Goal: Obtain resource: Download file/media

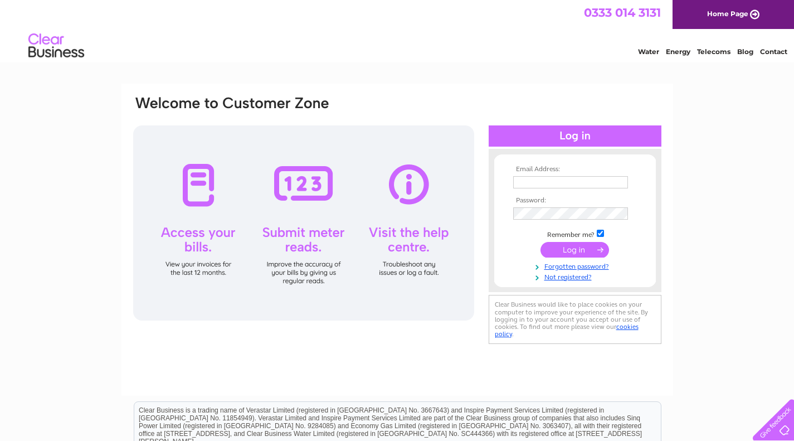
type input "MAIL@MARSHALLSMOTORCYCLES.COM"
click at [580, 252] on input "submit" at bounding box center [574, 250] width 69 height 16
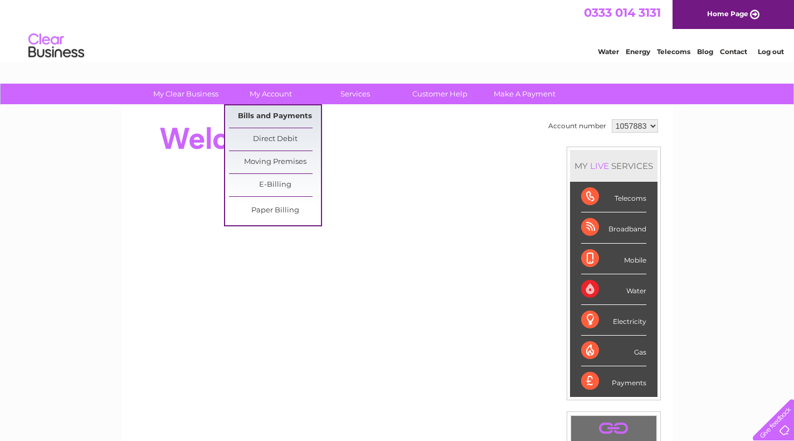
click at [279, 115] on link "Bills and Payments" at bounding box center [275, 116] width 92 height 22
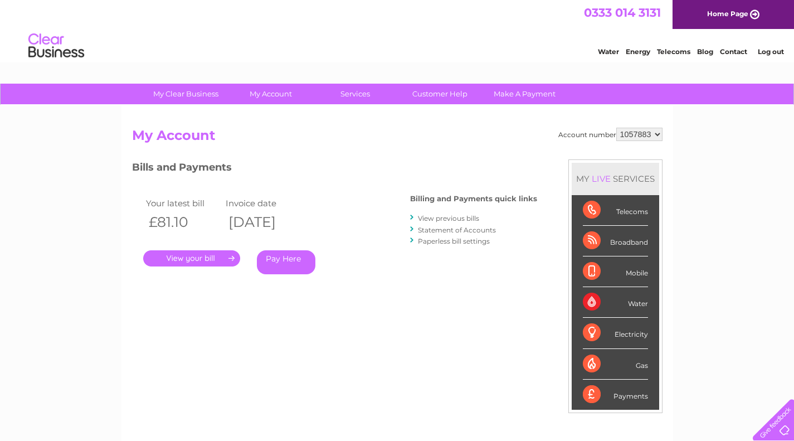
click at [451, 216] on link "View previous bills" at bounding box center [448, 218] width 61 height 8
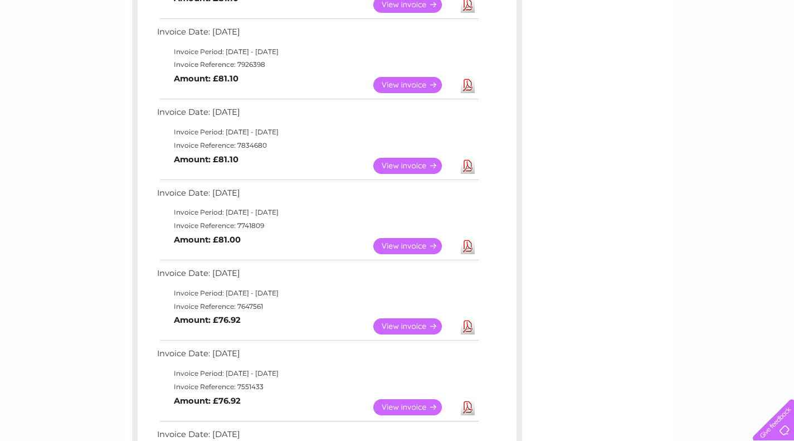
scroll to position [278, 0]
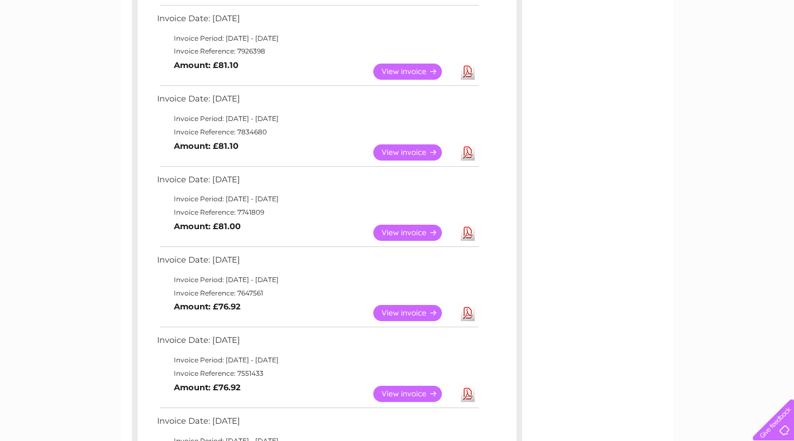
click at [464, 234] on link "Download" at bounding box center [468, 232] width 14 height 16
click at [470, 154] on link "Download" at bounding box center [468, 152] width 14 height 16
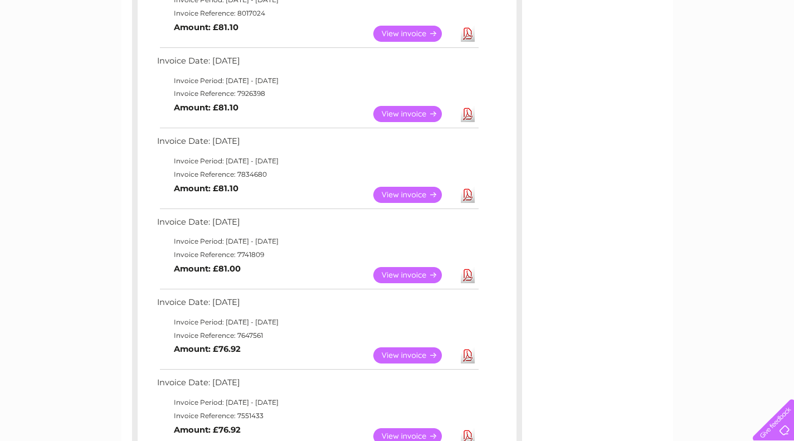
scroll to position [223, 0]
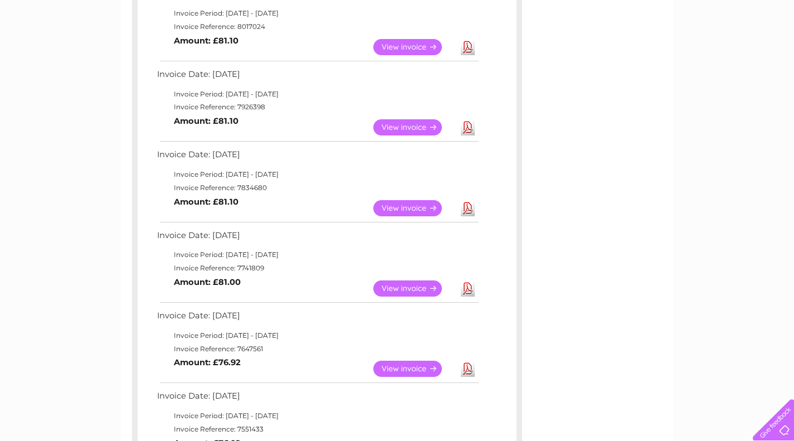
click at [468, 129] on link "Download" at bounding box center [468, 127] width 14 height 16
